Goal: Information Seeking & Learning: Learn about a topic

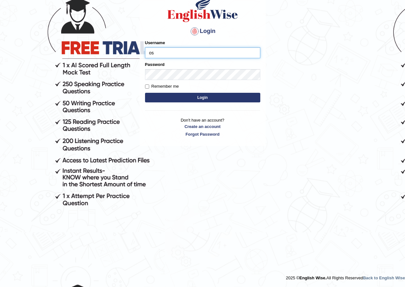
type input "o"
type input "yosuf_parramatta"
click at [197, 97] on button "Login" at bounding box center [202, 98] width 115 height 10
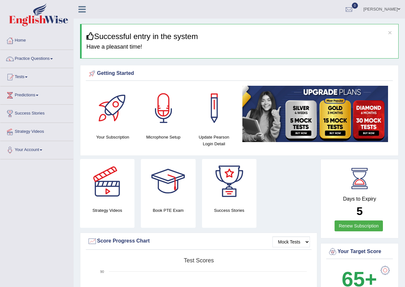
drag, startPoint x: 391, startPoint y: 285, endPoint x: 354, endPoint y: 261, distance: 43.5
click at [383, 276] on div "Your Target Score 65+" at bounding box center [359, 271] width 78 height 57
click at [353, 261] on div "Your Target Score 65+" at bounding box center [359, 271] width 78 height 57
click at [363, 283] on b "65+" at bounding box center [358, 278] width 35 height 23
click at [53, 59] on span at bounding box center [51, 58] width 3 height 1
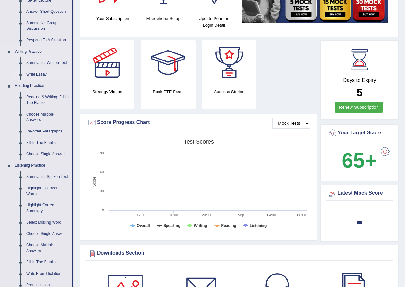
scroll to position [128, 0]
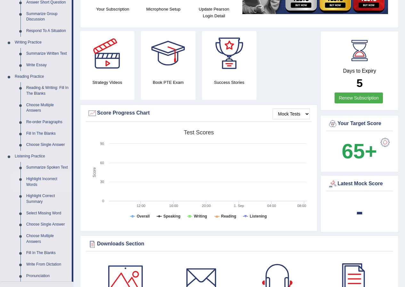
click at [49, 179] on link "Highlight Incorrect Words" at bounding box center [47, 181] width 48 height 17
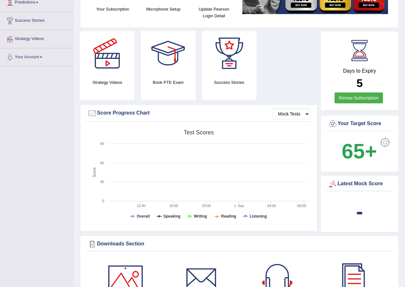
scroll to position [137, 0]
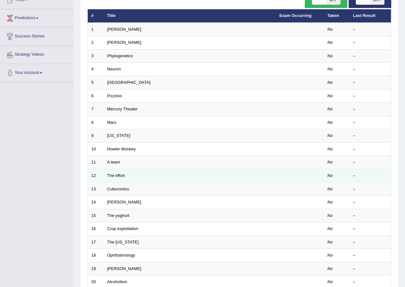
scroll to position [96, 0]
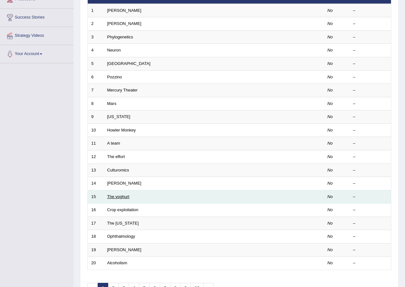
click at [120, 198] on link "The yoghurt" at bounding box center [118, 196] width 22 height 5
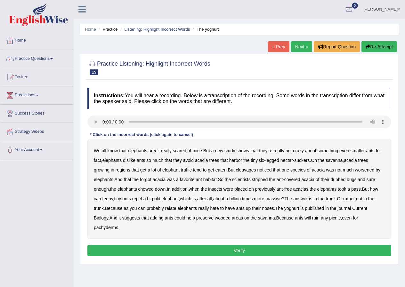
click at [116, 152] on b "know" at bounding box center [112, 150] width 11 height 5
click at [116, 150] on b "know" at bounding box center [112, 150] width 11 height 5
click at [204, 161] on b "acacia" at bounding box center [201, 160] width 13 height 5
click at [246, 170] on b "cleavages" at bounding box center [246, 169] width 20 height 5
click at [202, 161] on b "acacia" at bounding box center [201, 160] width 13 height 5
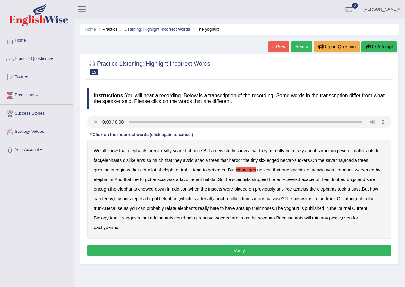
click at [364, 172] on b "worsened" at bounding box center [365, 169] width 20 height 5
click at [147, 179] on b "forgot" at bounding box center [146, 179] width 12 height 5
click at [297, 210] on b "yoghurt" at bounding box center [291, 208] width 15 height 5
click at [256, 161] on b "tiny" at bounding box center [253, 160] width 7 height 5
click at [341, 180] on b "dubbed" at bounding box center [337, 179] width 15 height 5
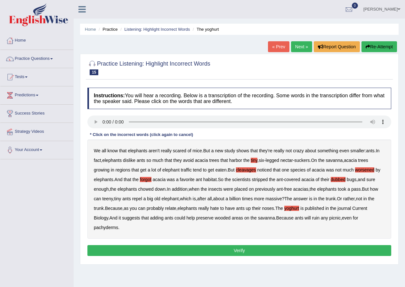
click at [256, 159] on b "tiny" at bounding box center [253, 160] width 7 height 5
click at [262, 251] on button "Verify" at bounding box center [239, 250] width 304 height 11
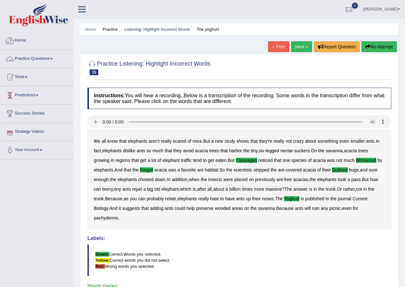
click at [35, 57] on link "Practice Questions" at bounding box center [36, 58] width 73 height 16
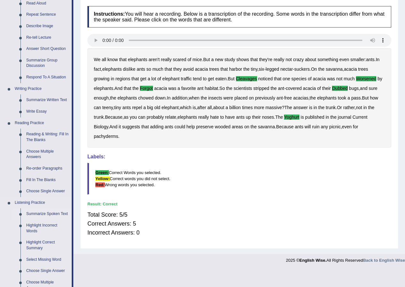
scroll to position [96, 0]
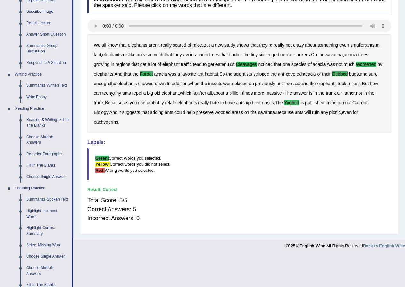
click at [42, 210] on link "Highlight Incorrect Words" at bounding box center [47, 213] width 48 height 17
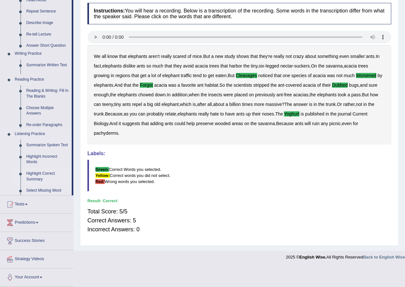
scroll to position [65, 0]
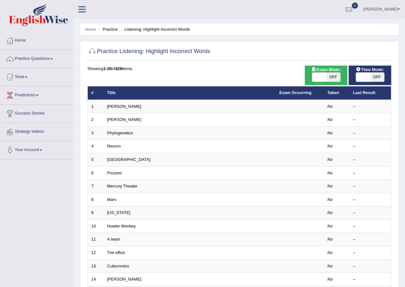
click at [367, 78] on span at bounding box center [363, 77] width 14 height 9
checkbox input "true"
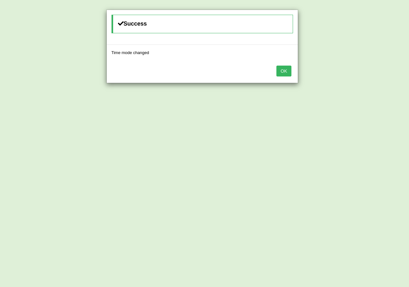
click at [285, 70] on button "OK" at bounding box center [284, 71] width 15 height 11
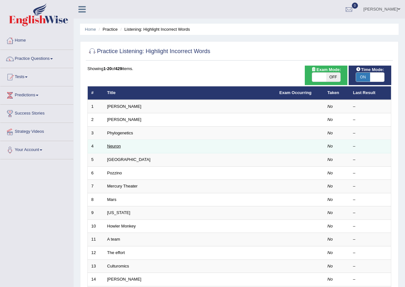
click at [116, 146] on link "Neuron" at bounding box center [114, 146] width 14 height 5
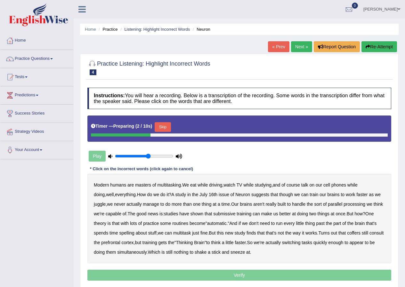
scroll to position [32, 0]
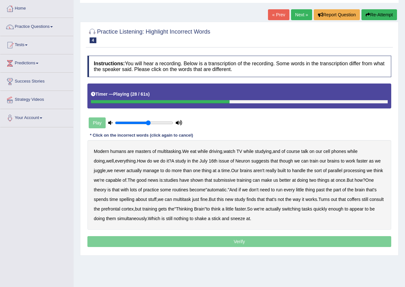
click at [235, 181] on b "submissive" at bounding box center [224, 180] width 22 height 5
click at [134, 198] on b "spelling" at bounding box center [126, 199] width 15 height 5
click at [360, 198] on b "coffers" at bounding box center [353, 199] width 13 height 5
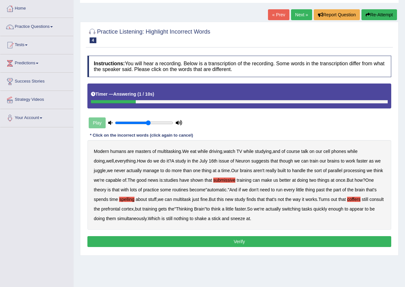
click at [244, 241] on button "Verify" at bounding box center [239, 241] width 304 height 11
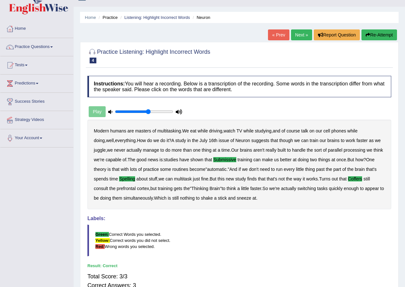
scroll to position [0, 0]
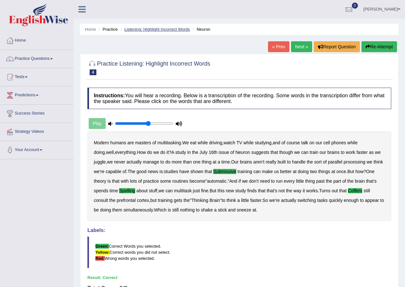
click at [172, 30] on link "Listening: Highlight Incorrect Words" at bounding box center [157, 29] width 66 height 5
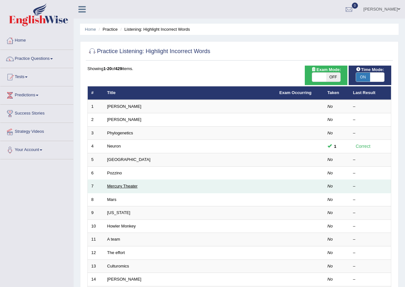
click at [125, 187] on link "Mercury Theater" at bounding box center [122, 186] width 30 height 5
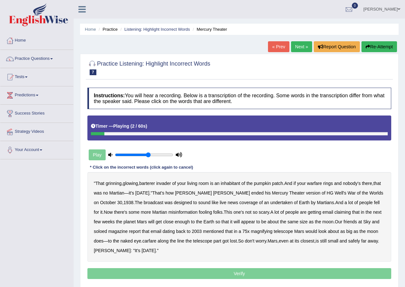
click at [154, 183] on b "barterer" at bounding box center [147, 183] width 16 height 5
click at [317, 184] on b "warfare" at bounding box center [314, 183] width 15 height 5
click at [270, 203] on b "undertaken" at bounding box center [281, 202] width 22 height 5
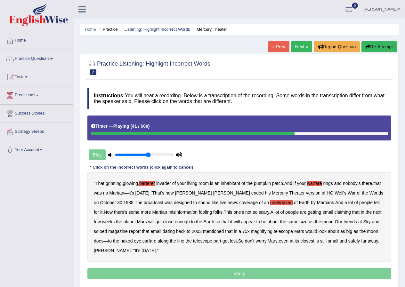
click at [102, 231] on b "soloed" at bounding box center [100, 231] width 13 height 5
click at [151, 241] on b "carfare" at bounding box center [149, 240] width 14 height 5
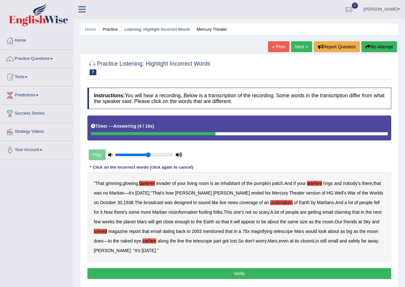
click at [119, 252] on b "Welles" at bounding box center [112, 250] width 37 height 5
click at [168, 272] on button "Verify" at bounding box center [239, 273] width 304 height 11
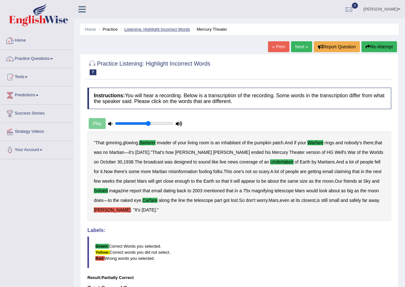
click at [165, 28] on link "Listening: Highlight Incorrect Words" at bounding box center [157, 29] width 66 height 5
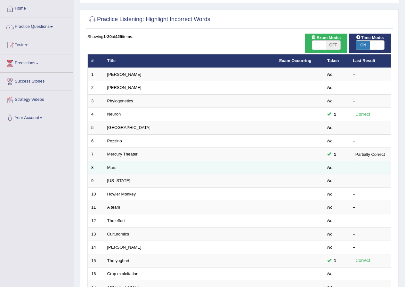
scroll to position [64, 0]
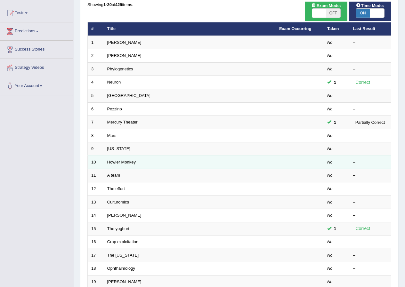
click at [121, 162] on link "Howler Monkey" at bounding box center [121, 162] width 29 height 5
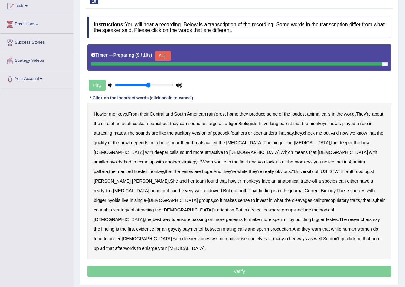
scroll to position [69, 0]
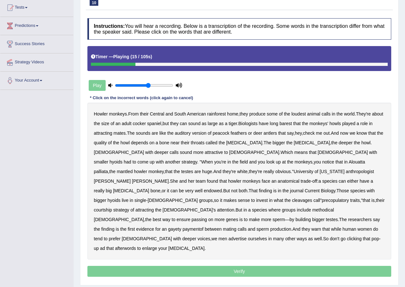
click at [292, 124] on b "barest" at bounding box center [285, 123] width 12 height 5
click at [292, 198] on b "cleavages" at bounding box center [302, 200] width 20 height 5
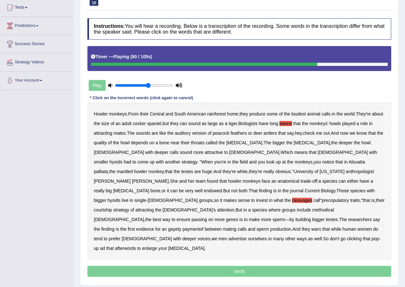
click at [312, 207] on b "methodical" at bounding box center [323, 209] width 22 height 5
click at [181, 226] on b "gayety" at bounding box center [174, 228] width 13 height 5
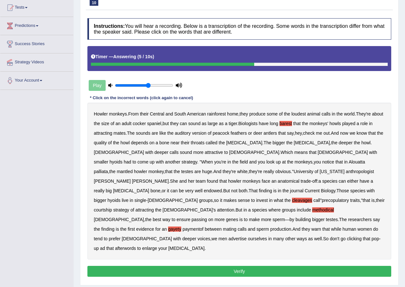
click at [244, 266] on button "Verify" at bounding box center [239, 271] width 304 height 11
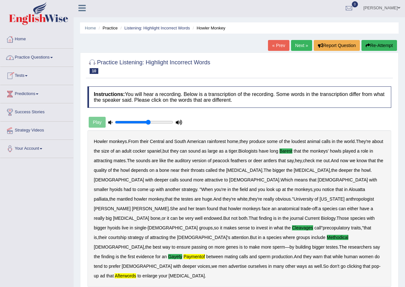
scroll to position [0, 0]
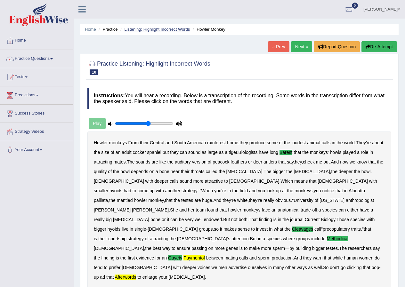
click at [153, 30] on link "Listening: Highlight Incorrect Words" at bounding box center [157, 29] width 66 height 5
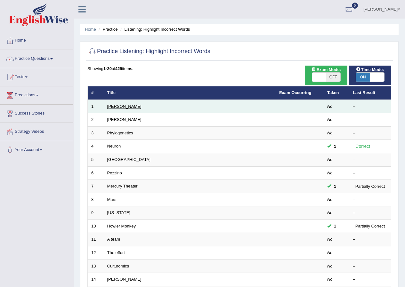
click at [109, 106] on link "[PERSON_NAME]" at bounding box center [124, 106] width 34 height 5
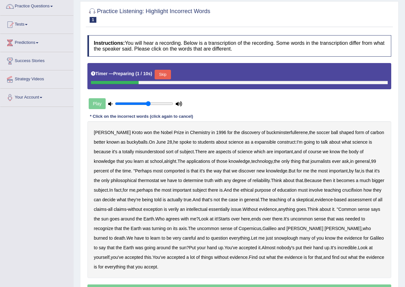
scroll to position [64, 0]
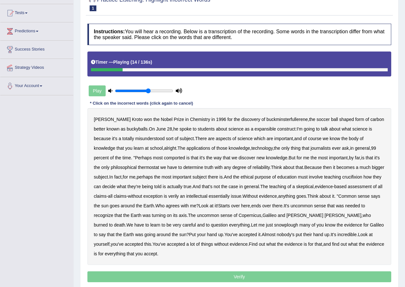
click at [258, 130] on b "expansible" at bounding box center [264, 128] width 21 height 5
click at [164, 157] on b "comported" at bounding box center [174, 157] width 21 height 5
click at [138, 167] on b "thermostat" at bounding box center [148, 167] width 21 height 5
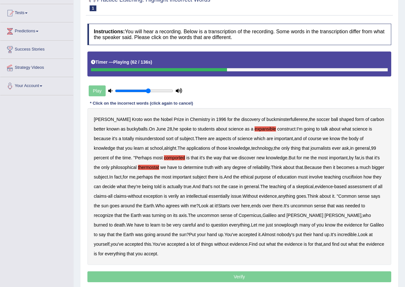
click at [362, 179] on b "crucifixion" at bounding box center [352, 176] width 20 height 5
click at [179, 195] on b "verily" at bounding box center [173, 196] width 11 height 5
click at [228, 196] on b "essentially" at bounding box center [219, 196] width 21 height 5
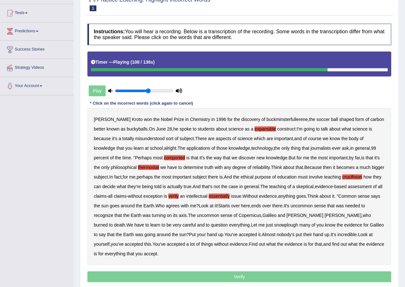
click at [274, 226] on b "snowplough" at bounding box center [286, 224] width 24 height 5
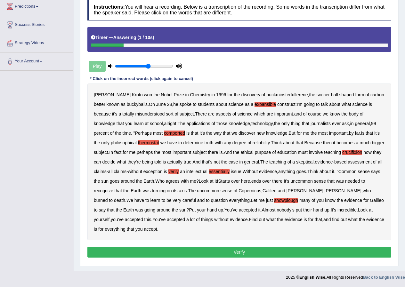
drag, startPoint x: 231, startPoint y: 252, endPoint x: 228, endPoint y: 253, distance: 3.3
click at [230, 252] on button "Verify" at bounding box center [239, 252] width 304 height 11
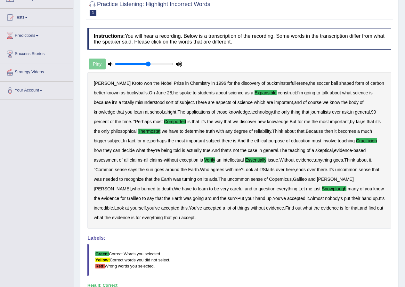
scroll to position [0, 0]
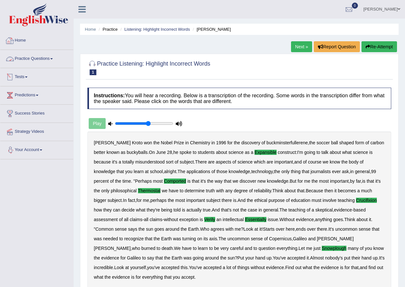
drag, startPoint x: 43, startPoint y: 59, endPoint x: 43, endPoint y: 84, distance: 25.0
click at [42, 59] on link "Practice Questions" at bounding box center [36, 58] width 73 height 16
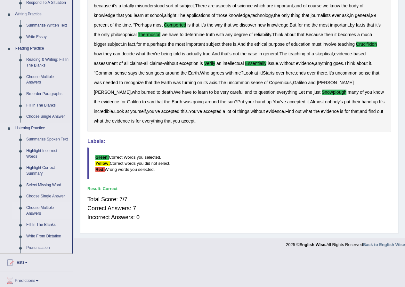
scroll to position [160, 0]
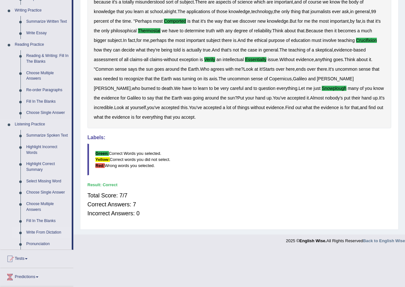
click at [46, 232] on link "Write From Dictation" at bounding box center [47, 233] width 48 height 12
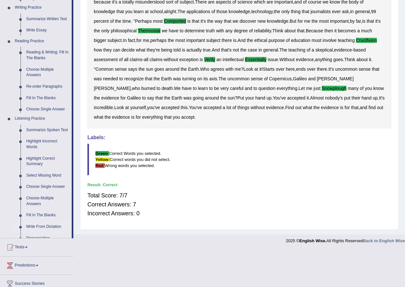
scroll to position [123, 0]
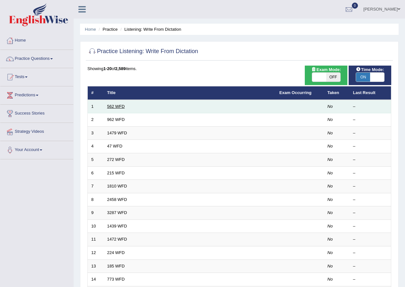
click at [115, 108] on link "562 WFD" at bounding box center [116, 106] width 18 height 5
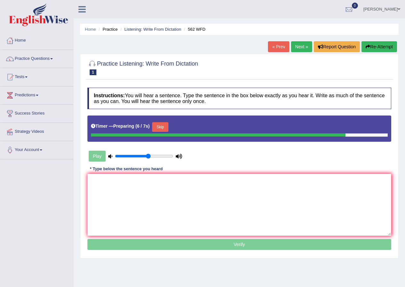
click at [159, 125] on button "Skip" at bounding box center [160, 127] width 16 height 10
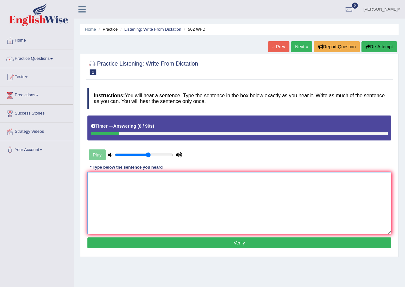
click at [131, 195] on textarea at bounding box center [239, 203] width 304 height 62
type textarea "The gap between the rich and poor did not decrease"
click at [263, 241] on button "Verify" at bounding box center [239, 242] width 304 height 11
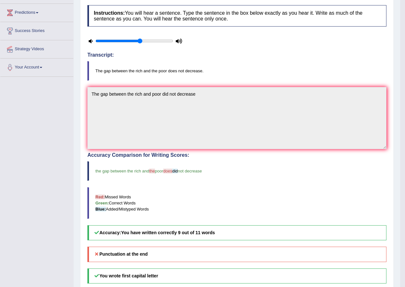
scroll to position [19, 0]
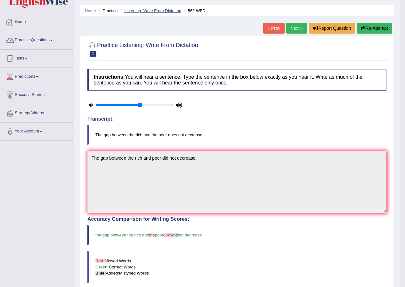
click at [174, 11] on link "Listening: Write From Dictation" at bounding box center [152, 10] width 57 height 5
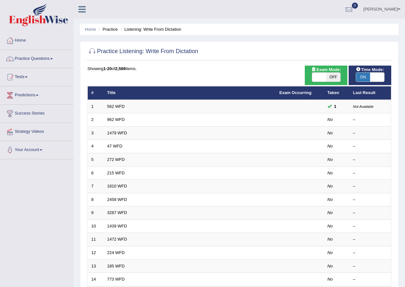
click at [118, 120] on link "962 WFD" at bounding box center [116, 119] width 18 height 5
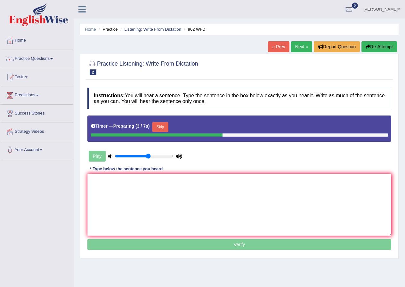
click at [160, 128] on button "Skip" at bounding box center [160, 127] width 16 height 10
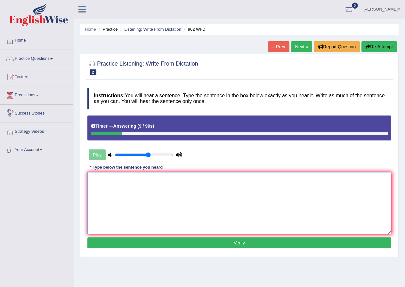
click at [136, 186] on textarea at bounding box center [239, 203] width 304 height 62
click at [148, 183] on textarea "f y" at bounding box center [239, 203] width 304 height 62
type textarea "f"
click at [177, 178] on textarea "If you have any questions about the exams please raise your hands" at bounding box center [239, 203] width 304 height 62
click at [239, 181] on textarea "If you have any questions about the exams exam please raise your hands" at bounding box center [239, 203] width 304 height 62
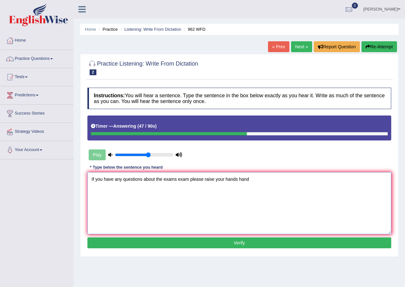
type textarea "If you have any questions about the exams exam please raise your hands hand"
click at [260, 242] on button "Verify" at bounding box center [239, 242] width 304 height 11
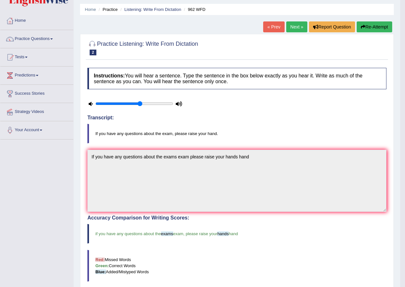
scroll to position [19, 0]
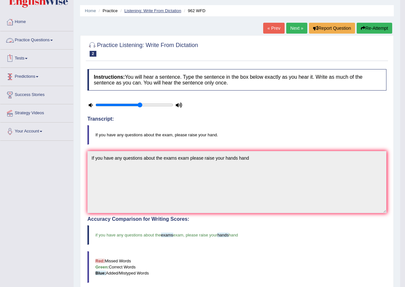
click at [151, 11] on link "Listening: Write From Dictation" at bounding box center [152, 10] width 57 height 5
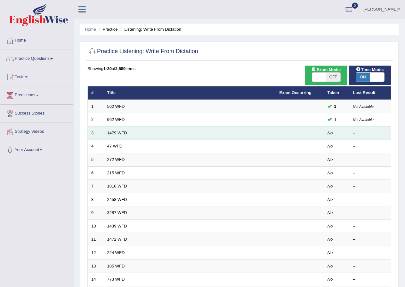
click at [120, 134] on link "1479 WFD" at bounding box center [117, 133] width 20 height 5
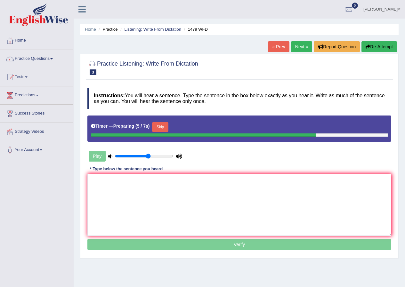
click at [158, 128] on button "Skip" at bounding box center [160, 127] width 16 height 10
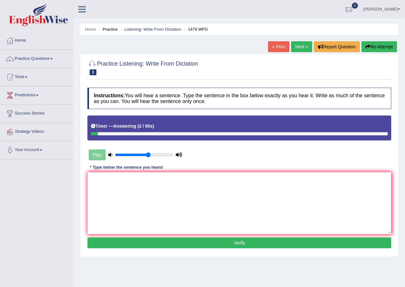
click at [95, 157] on div "Play" at bounding box center [135, 155] width 96 height 16
click at [380, 48] on button "Re-Attempt" at bounding box center [379, 46] width 36 height 11
drag, startPoint x: 165, startPoint y: 157, endPoint x: 169, endPoint y: 165, distance: 8.3
click at [165, 158] on div "Play" at bounding box center [135, 155] width 96 height 16
click at [177, 181] on textarea at bounding box center [239, 203] width 304 height 62
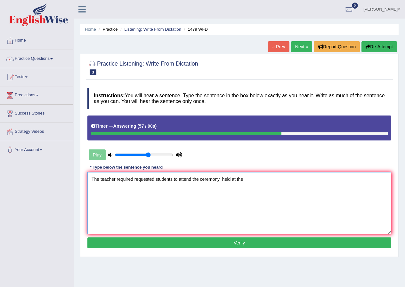
click at [221, 178] on textarea "The teacher required requested students to attend the ceremony held at the" at bounding box center [239, 203] width 304 height 62
click at [291, 177] on textarea "The teacher required requested students to attend the ceremony held at the" at bounding box center [239, 203] width 304 height 62
click at [253, 179] on textarea "The teacher required requested students to attend the ceremony held at the play…" at bounding box center [239, 203] width 304 height 62
click at [271, 178] on textarea "The teacher required requested students to attend the ceremony held at the play…" at bounding box center [239, 203] width 304 height 62
type textarea "The teacher required requested students to attend the ceremony held at the play…"
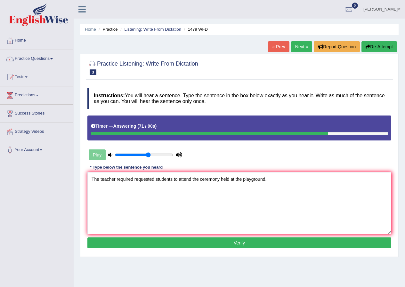
click at [277, 242] on button "Verify" at bounding box center [239, 242] width 304 height 11
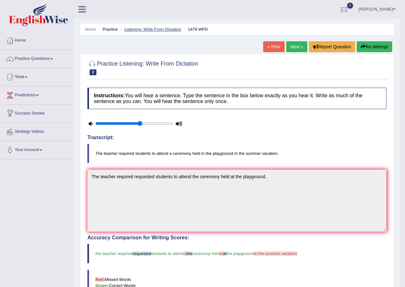
click at [165, 29] on link "Listening: Write From Dictation" at bounding box center [152, 29] width 57 height 5
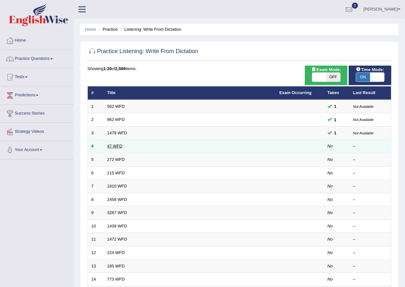
click at [120, 146] on link "47 WFD" at bounding box center [114, 146] width 15 height 5
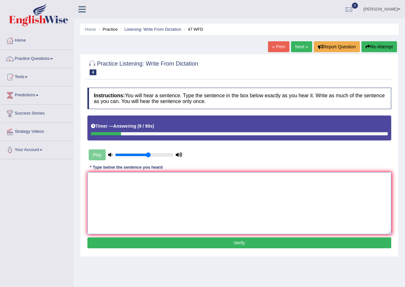
click at [120, 190] on textarea at bounding box center [239, 203] width 304 height 62
click at [185, 178] on textarea "Two drops of a solution were heated in the test tube." at bounding box center [239, 203] width 304 height 62
type textarea "Two drops of a solution were heated in the test tube."
click at [262, 242] on button "Verify" at bounding box center [239, 242] width 304 height 11
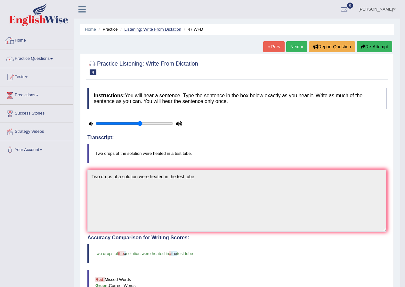
click at [156, 30] on link "Listening: Write From Dictation" at bounding box center [152, 29] width 57 height 5
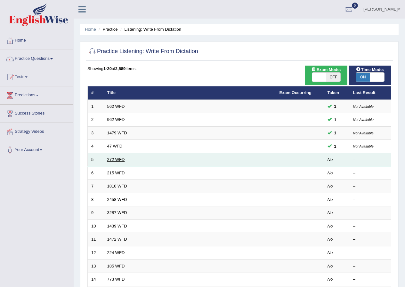
click at [119, 157] on link "272 WFD" at bounding box center [116, 159] width 18 height 5
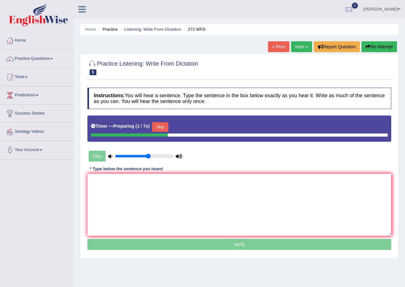
click at [159, 125] on button "Skip" at bounding box center [160, 127] width 16 height 10
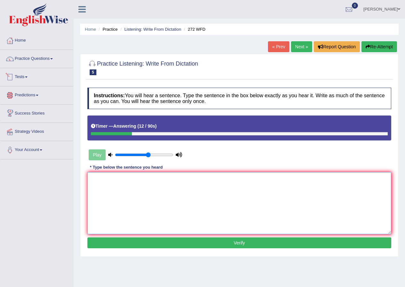
click at [144, 184] on textarea at bounding box center [239, 203] width 304 height 62
type textarea "t"
type textarea "The developement has a great in the environment."
click at [224, 245] on button "Verify" at bounding box center [239, 242] width 304 height 11
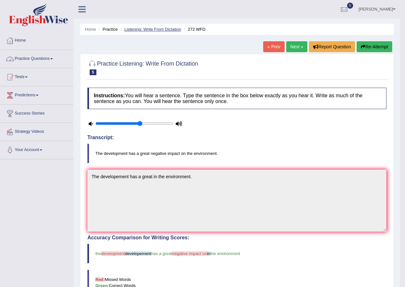
click at [141, 31] on link "Listening: Write From Dictation" at bounding box center [152, 29] width 57 height 5
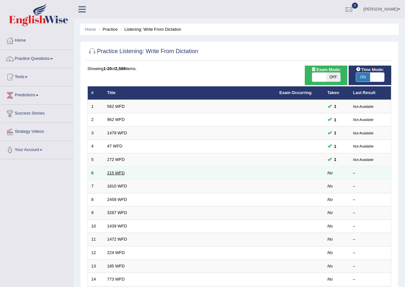
click at [118, 174] on link "215 WFD" at bounding box center [116, 172] width 18 height 5
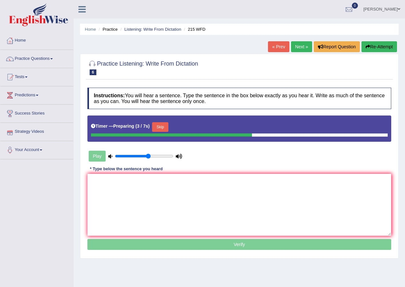
click at [160, 124] on button "Skip" at bounding box center [160, 127] width 16 height 10
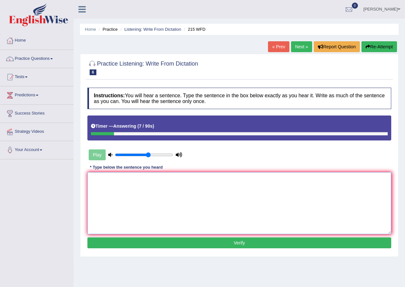
click at [163, 192] on textarea at bounding box center [239, 203] width 304 height 62
type textarea "Science is found everywhere in society today."
click at [240, 245] on button "Verify" at bounding box center [239, 242] width 304 height 11
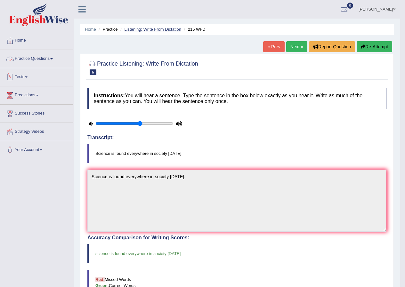
click at [165, 29] on link "Listening: Write From Dictation" at bounding box center [152, 29] width 57 height 5
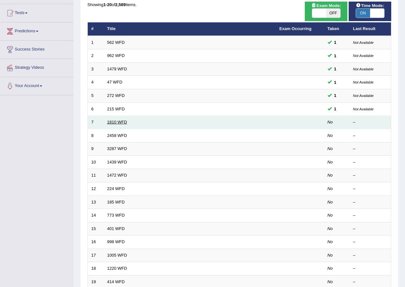
click at [118, 120] on link "1810 WFD" at bounding box center [117, 122] width 20 height 5
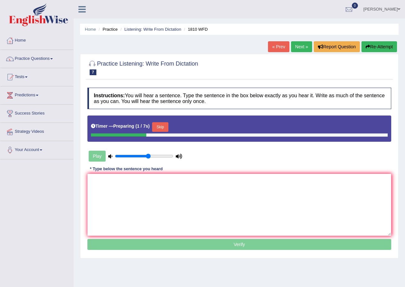
drag, startPoint x: 167, startPoint y: 125, endPoint x: 171, endPoint y: 124, distance: 4.0
click at [168, 125] on button "Skip" at bounding box center [160, 127] width 16 height 10
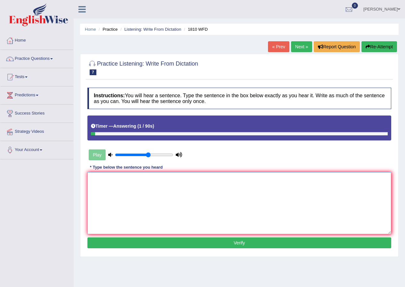
click at [182, 194] on textarea at bounding box center [239, 203] width 304 height 62
click at [174, 180] on textarea "You can borrow a book from the library one at a time." at bounding box center [239, 203] width 304 height 62
type textarea "You can borrow a book from the library at a time."
click at [196, 243] on button "Verify" at bounding box center [239, 242] width 304 height 11
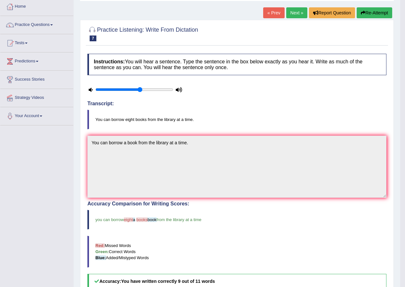
scroll to position [32, 0]
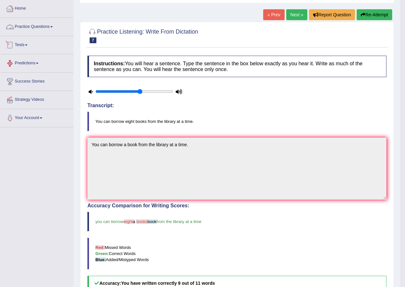
click at [36, 31] on link "Practice Questions" at bounding box center [36, 26] width 73 height 16
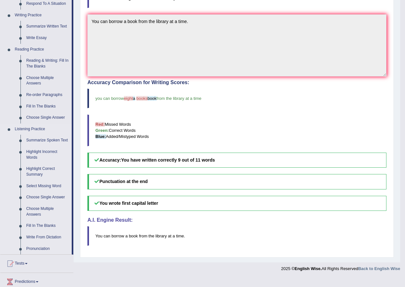
scroll to position [160, 0]
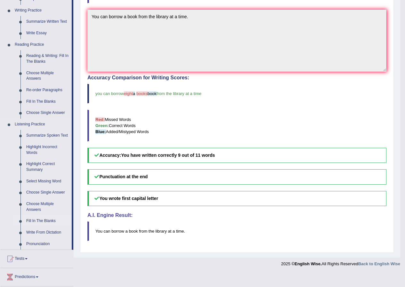
click at [41, 220] on link "Fill In The Blanks" at bounding box center [47, 221] width 48 height 12
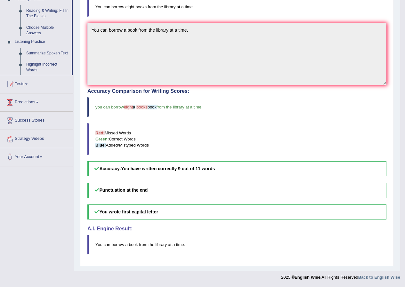
scroll to position [147, 0]
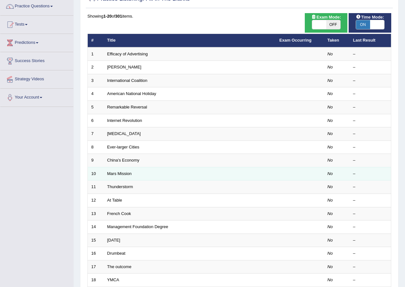
scroll to position [64, 0]
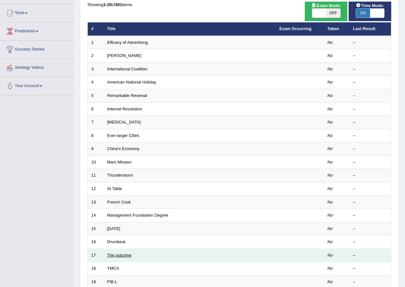
click at [130, 256] on link "The outcome" at bounding box center [119, 255] width 24 height 5
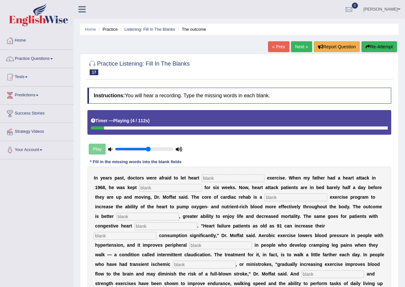
click at [281, 47] on link "« Prev" at bounding box center [278, 46] width 21 height 11
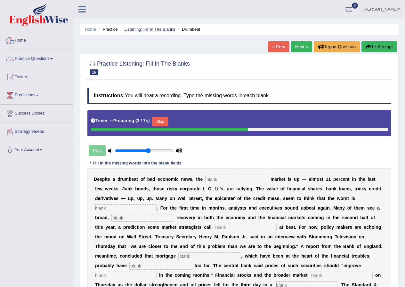
click at [150, 29] on link "Listening: Fill In The Blanks" at bounding box center [149, 29] width 51 height 5
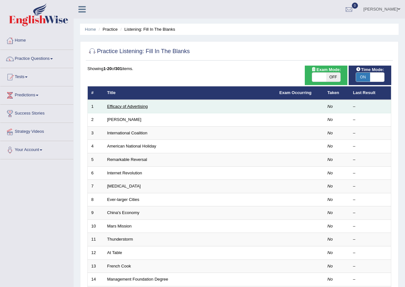
click at [137, 106] on link "Efficacy of Advertising" at bounding box center [127, 106] width 41 height 5
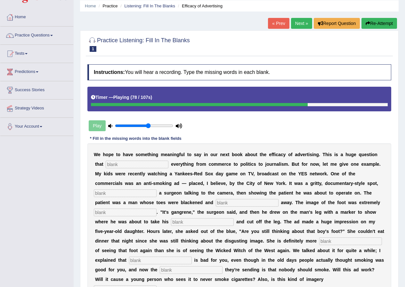
scroll to position [64, 0]
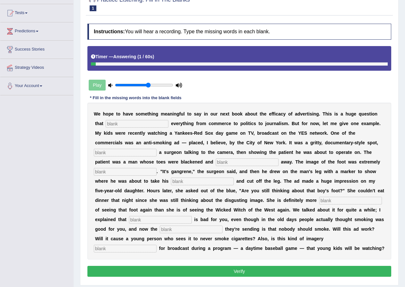
click at [130, 124] on input "text" at bounding box center [137, 124] width 63 height 8
type input "impacts"
type input "featuring"
click at [246, 164] on input "text" at bounding box center [247, 162] width 63 height 8
type input "riding"
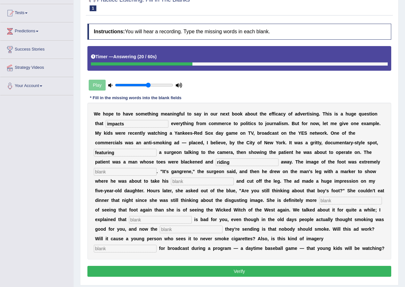
click at [116, 170] on input "text" at bounding box center [125, 172] width 63 height 8
type input "discusting"
click at [200, 182] on input "text" at bounding box center [202, 182] width 63 height 8
type input "axe"
click at [324, 200] on input "text" at bounding box center [350, 201] width 63 height 8
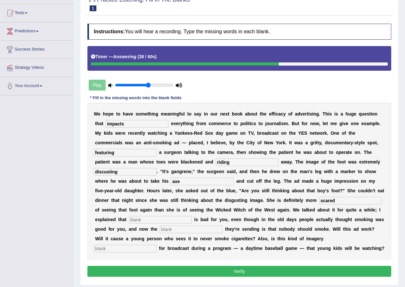
type input "scared"
click at [150, 215] on div "W e h o p e t o h a v e s o m e t h i n g m e a n i n g f u l t o s a y i n o u…" at bounding box center [239, 181] width 304 height 157
click at [150, 217] on input "text" at bounding box center [160, 220] width 63 height 8
type input "smoking"
click at [198, 230] on input "text" at bounding box center [191, 230] width 63 height 8
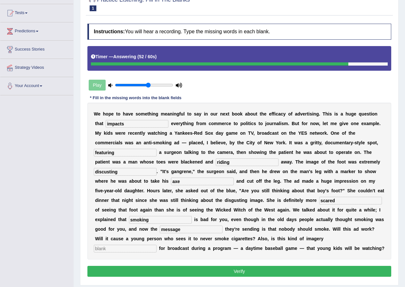
type input "message"
click at [145, 248] on input "text" at bounding box center [125, 249] width 63 height 8
type input "appropirate"
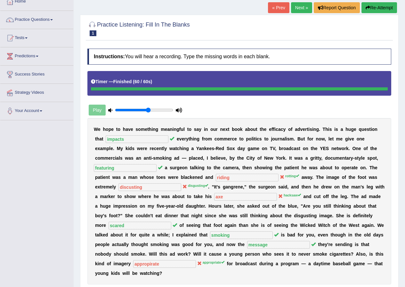
scroll to position [0, 0]
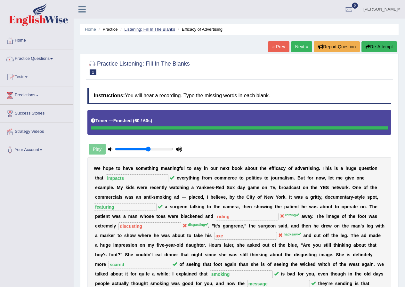
click at [149, 30] on link "Listening: Fill In The Blanks" at bounding box center [149, 29] width 51 height 5
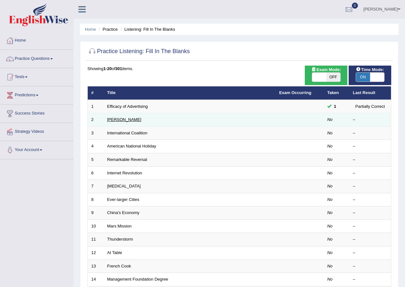
click at [117, 120] on link "[PERSON_NAME]" at bounding box center [124, 119] width 34 height 5
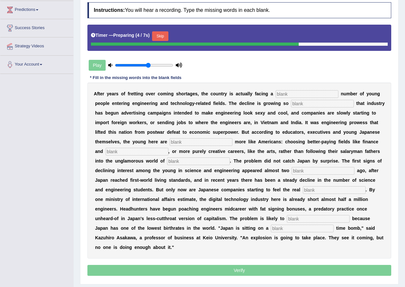
scroll to position [96, 0]
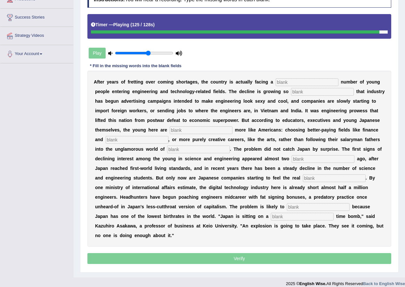
click at [297, 77] on div "A f t e r y e a r s o f f r e t t i n g o v e r c o m i n g s h o r t a g e s ,…" at bounding box center [239, 159] width 304 height 176
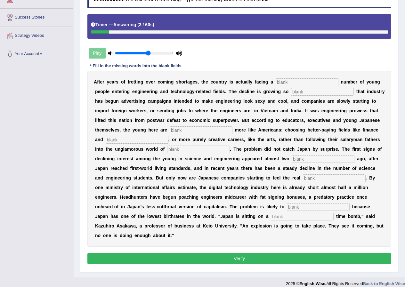
click at [294, 83] on input "text" at bounding box center [306, 82] width 63 height 8
type input "windelling"
type input "drastic"
type input "behaving"
click at [166, 140] on input "text" at bounding box center [137, 140] width 63 height 8
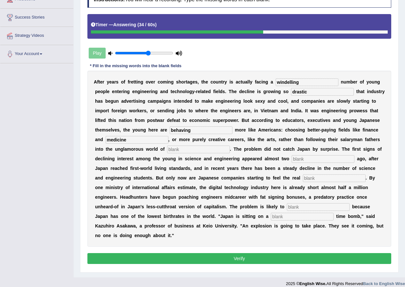
type input "medicine"
click at [229, 152] on input "text" at bounding box center [198, 150] width 63 height 8
type input "manafacturing"
click at [291, 163] on input "text" at bounding box center [322, 159] width 63 height 8
type input "decades"
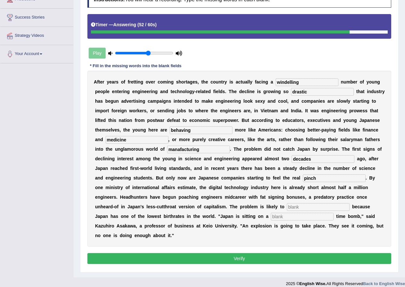
type input "pinch"
click at [287, 211] on input "text" at bounding box center [318, 207] width 63 height 8
type input "worsen"
type input "demograph"
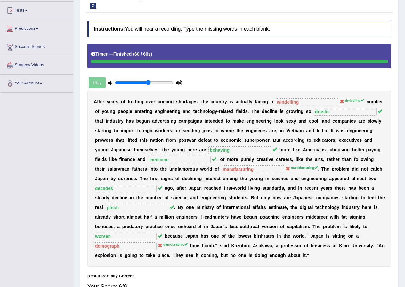
scroll to position [7, 0]
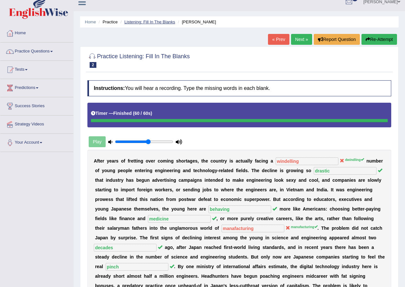
click at [155, 20] on link "Listening: Fill In The Blanks" at bounding box center [149, 22] width 51 height 5
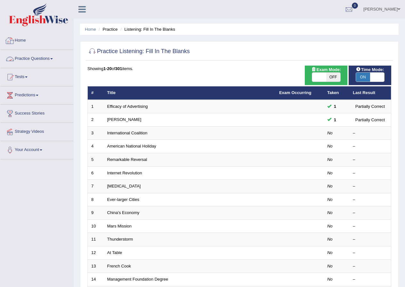
click at [53, 59] on span at bounding box center [51, 58] width 3 height 1
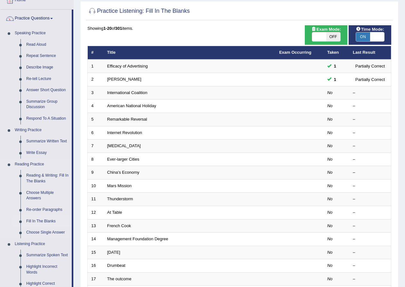
scroll to position [96, 0]
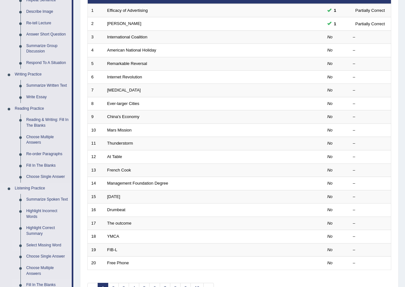
click at [51, 245] on link "Select Missing Word" at bounding box center [47, 246] width 48 height 12
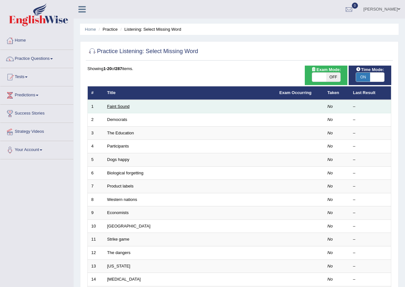
click at [123, 107] on link "Faint Sound" at bounding box center [118, 106] width 22 height 5
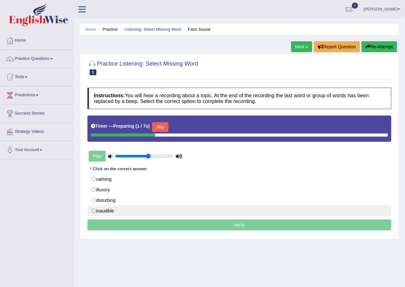
drag, startPoint x: 103, startPoint y: 180, endPoint x: 152, endPoint y: 210, distance: 57.5
click at [104, 180] on label "calming" at bounding box center [239, 179] width 304 height 11
radio input "true"
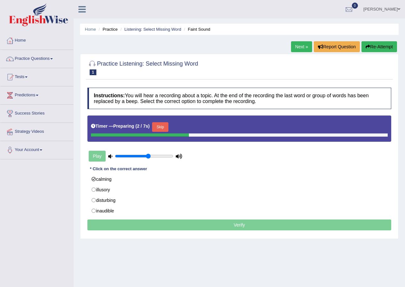
click at [284, 226] on p "Verify" at bounding box center [239, 224] width 304 height 11
click at [257, 224] on p "Verify" at bounding box center [239, 224] width 304 height 11
click at [236, 225] on p "Verify" at bounding box center [239, 224] width 304 height 11
click at [235, 226] on p "Verify" at bounding box center [239, 224] width 304 height 11
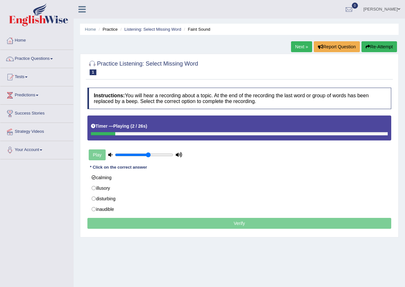
click at [236, 220] on p "Verify" at bounding box center [239, 223] width 304 height 11
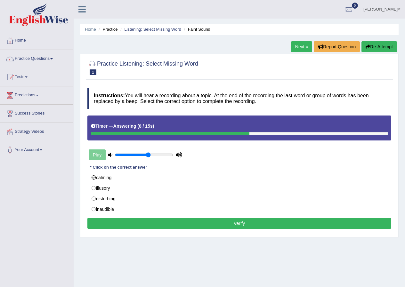
click at [245, 221] on button "Verify" at bounding box center [239, 223] width 304 height 11
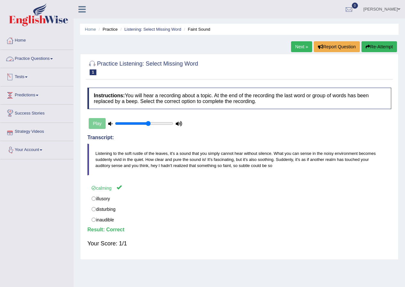
click at [51, 62] on link "Practice Questions" at bounding box center [36, 58] width 73 height 16
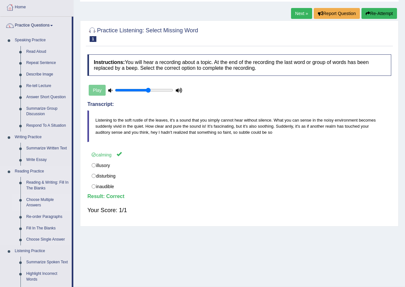
scroll to position [32, 0]
